Goal: Task Accomplishment & Management: Use online tool/utility

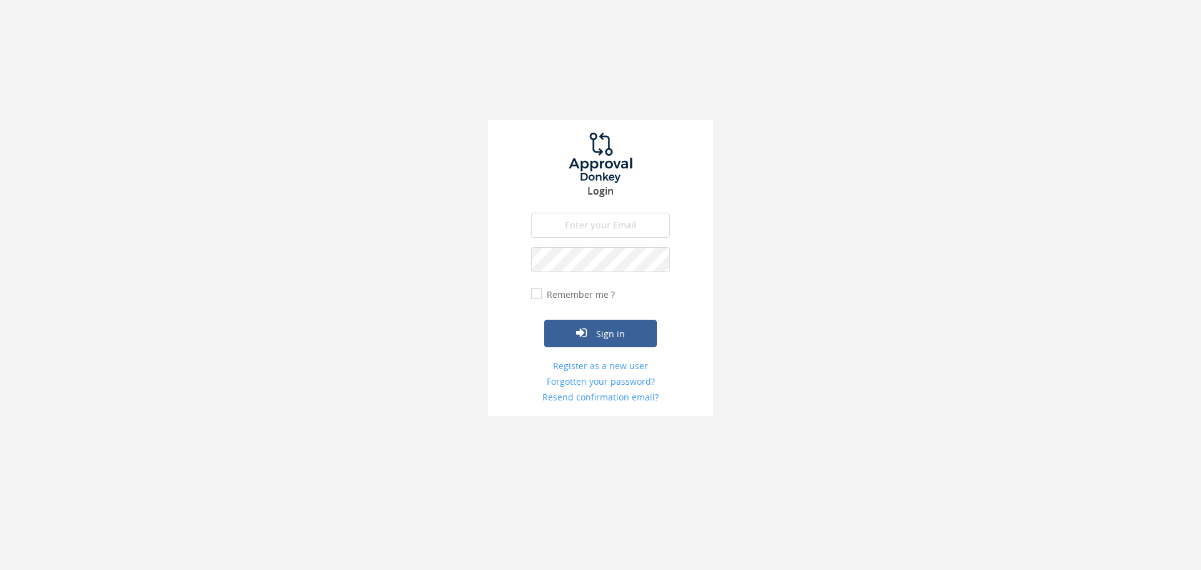
click at [588, 221] on input "email" at bounding box center [600, 225] width 139 height 25
type input "[PERSON_NAME][EMAIL_ADDRESS][DOMAIN_NAME]"
click at [544, 320] on button "Sign in" at bounding box center [600, 334] width 113 height 28
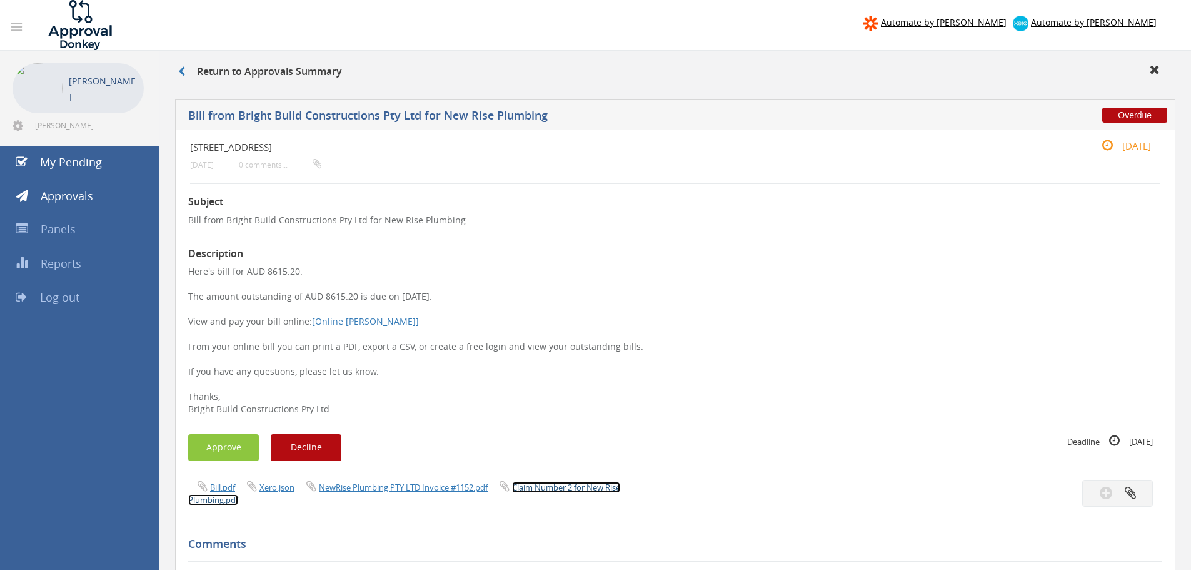
click at [543, 489] on link "Claim Number 2 for New Rise Plumbing.pdf" at bounding box center [404, 493] width 432 height 24
click at [199, 450] on button "Approve" at bounding box center [223, 447] width 71 height 27
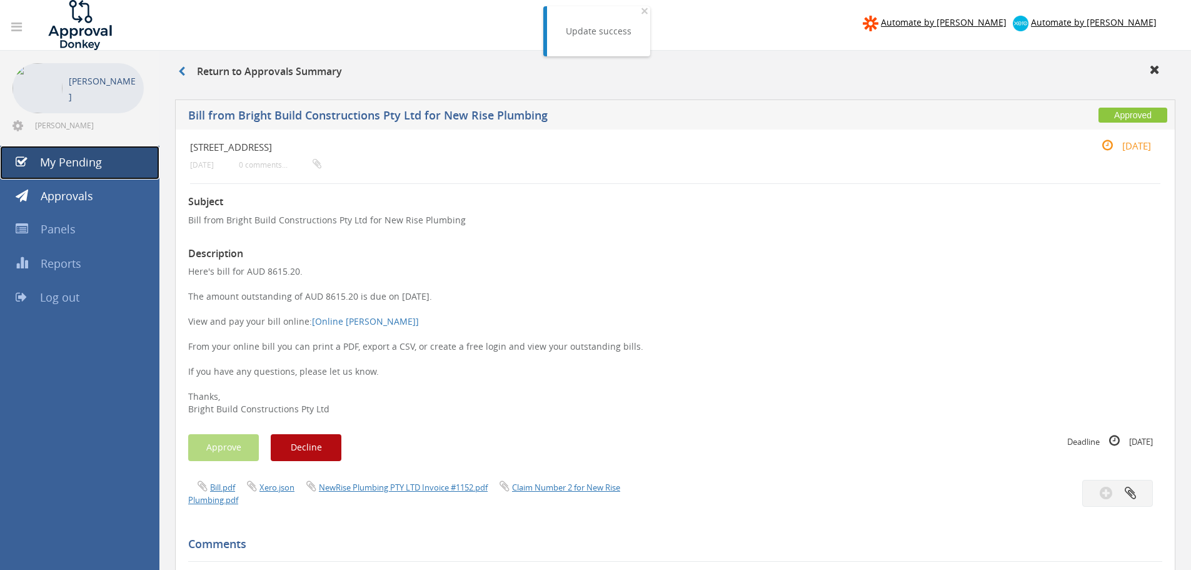
click at [64, 160] on span "My Pending" at bounding box center [71, 161] width 62 height 15
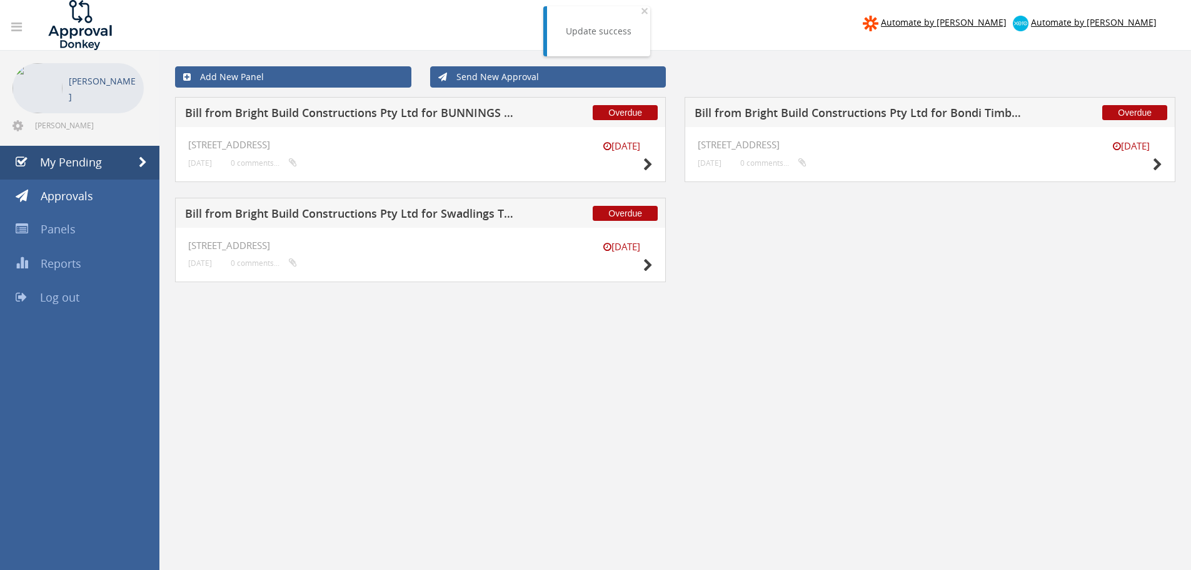
click at [307, 109] on h5 "Bill from Bright Build Constructions Pty Ltd for BUNNINGS PTY LTD" at bounding box center [350, 115] width 330 height 16
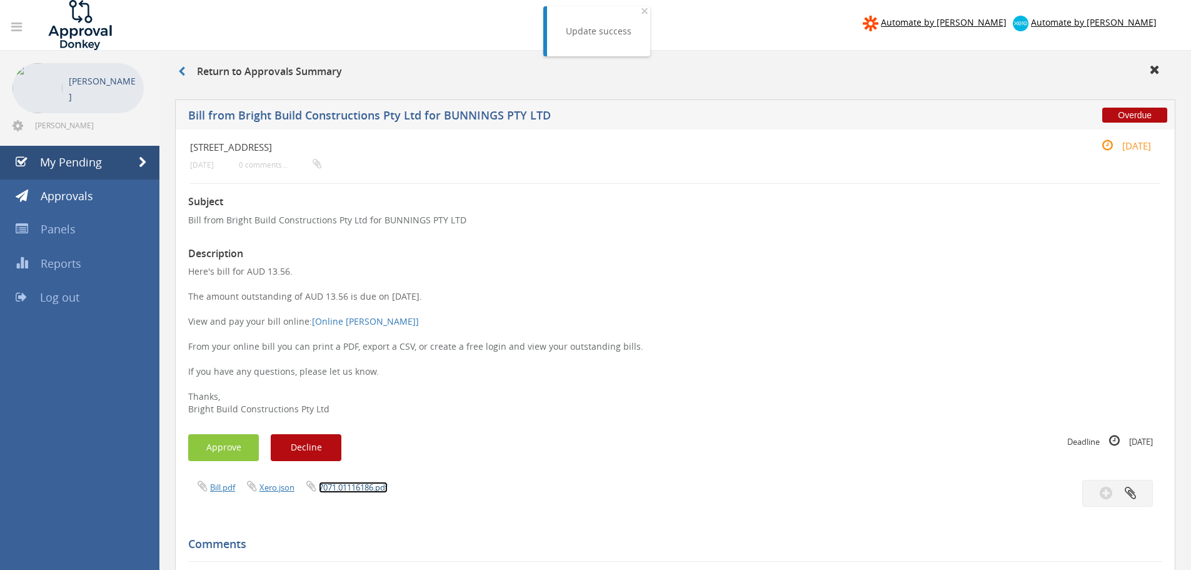
click at [361, 489] on link "7071.01116186.pdf" at bounding box center [353, 486] width 69 height 11
click at [228, 451] on button "Approve" at bounding box center [223, 447] width 71 height 27
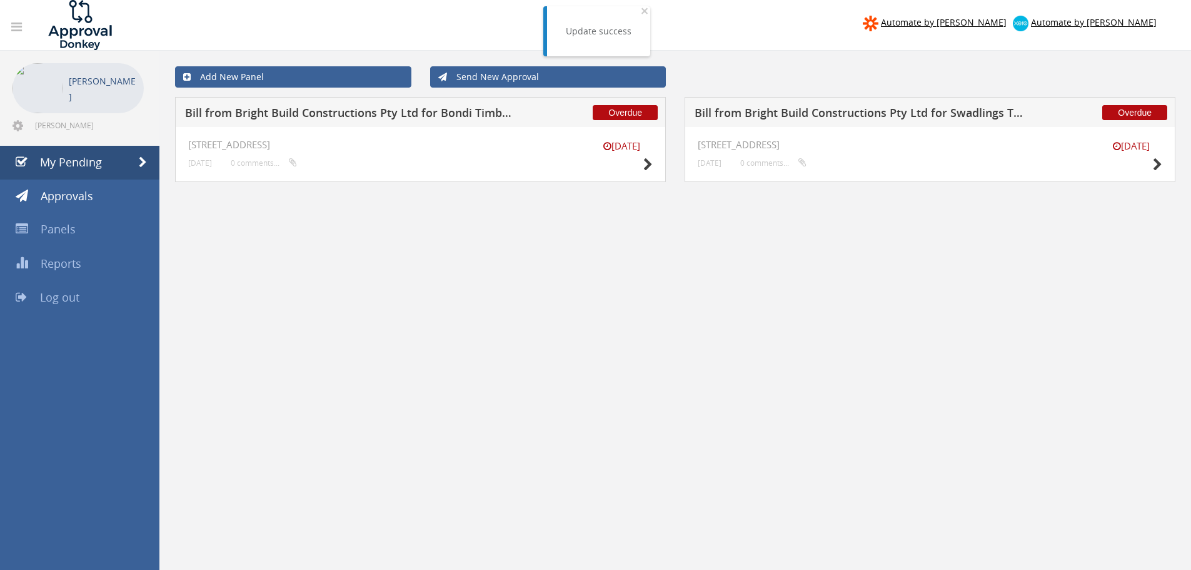
click at [266, 111] on h5 "Bill from Bright Build Constructions Pty Ltd for Bondi Timber & Hardware" at bounding box center [350, 115] width 330 height 16
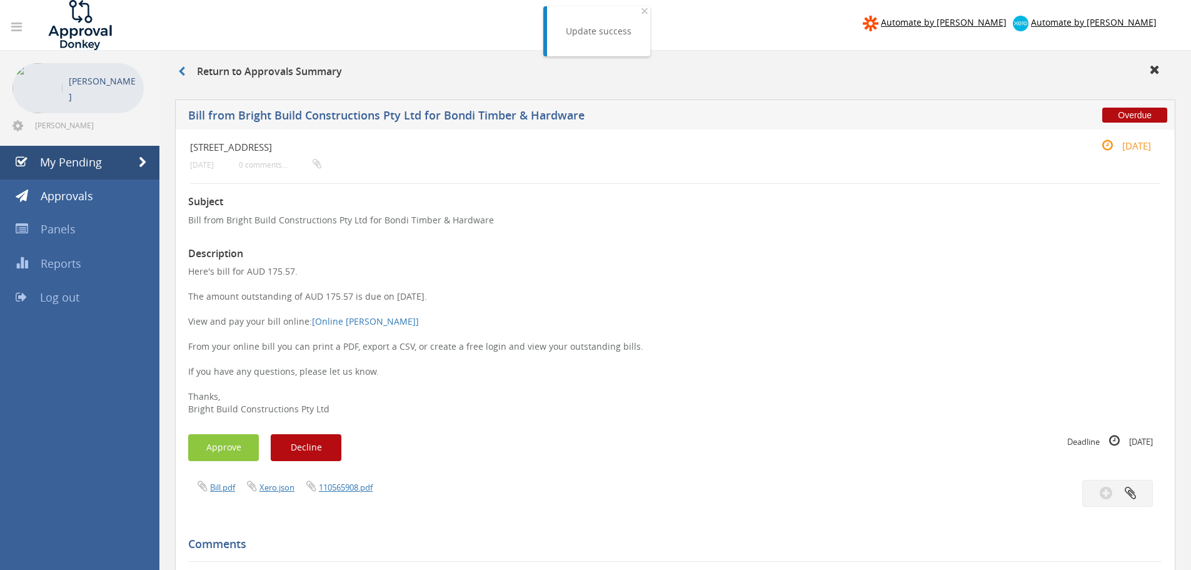
drag, startPoint x: 345, startPoint y: 420, endPoint x: 342, endPoint y: 451, distance: 30.7
drag, startPoint x: 342, startPoint y: 451, endPoint x: 343, endPoint y: 485, distance: 34.4
click at [343, 485] on link "110565908.pdf" at bounding box center [346, 486] width 54 height 11
click at [228, 445] on button "Approve" at bounding box center [223, 447] width 71 height 27
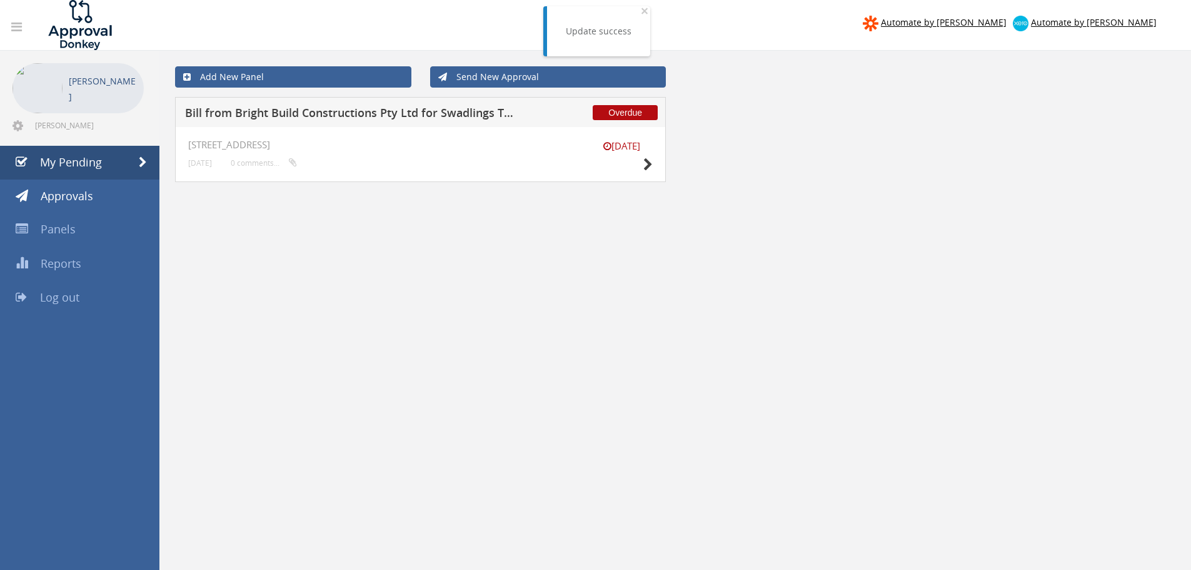
click at [299, 111] on h5 "Bill from Bright Build Constructions Pty Ltd for Swadlings Timber & Hardware" at bounding box center [350, 115] width 330 height 16
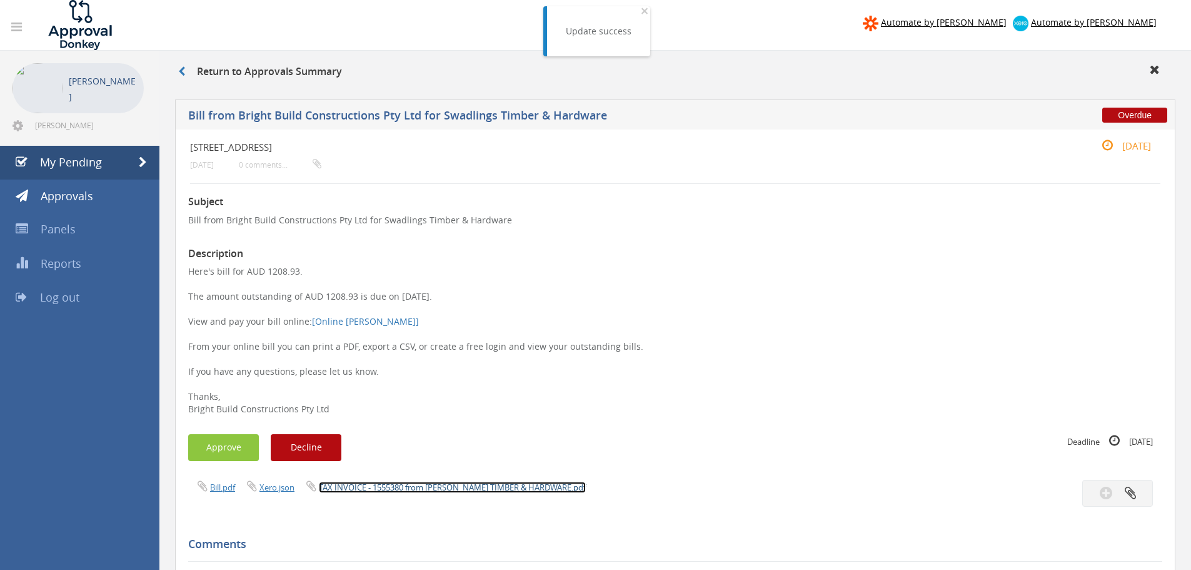
click at [424, 484] on link "TAX INVOICE - 1555380 from [PERSON_NAME] TIMBER & HARDWARE.pdf" at bounding box center [452, 486] width 267 height 11
click at [212, 451] on button "Approve" at bounding box center [223, 447] width 71 height 27
